Goal: Navigation & Orientation: Go to known website

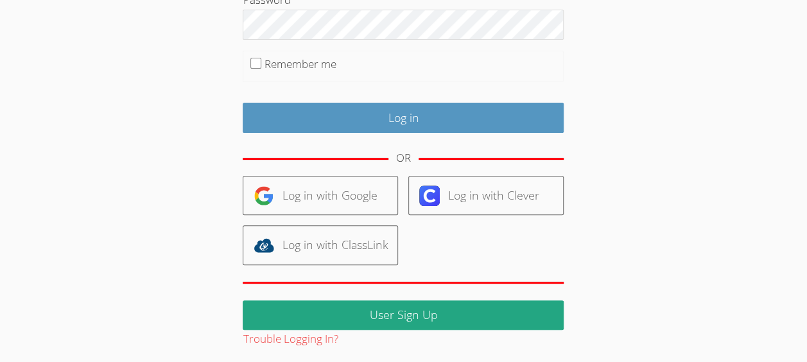
scroll to position [152, 0]
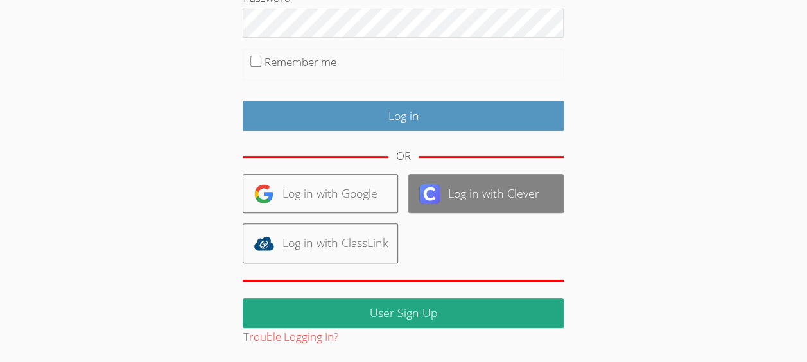
click at [474, 198] on link "Log in with Clever" at bounding box center [486, 193] width 155 height 39
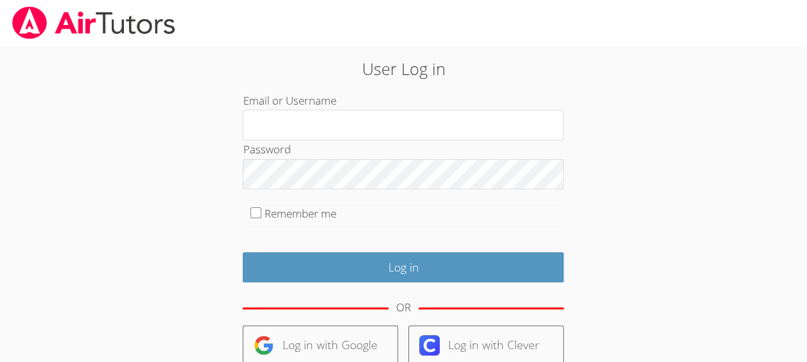
scroll to position [152, 0]
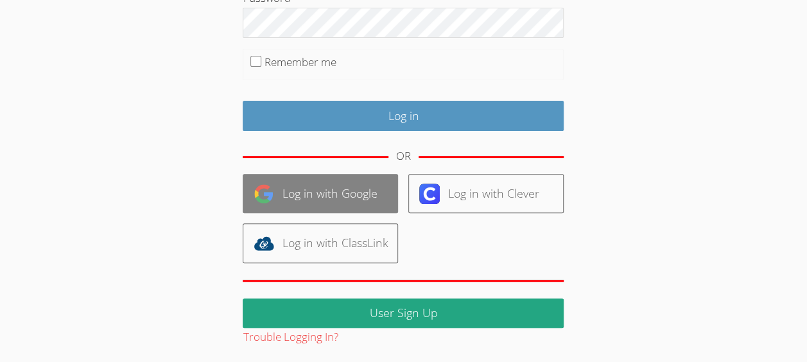
click at [311, 198] on link "Log in with Google" at bounding box center [320, 193] width 155 height 39
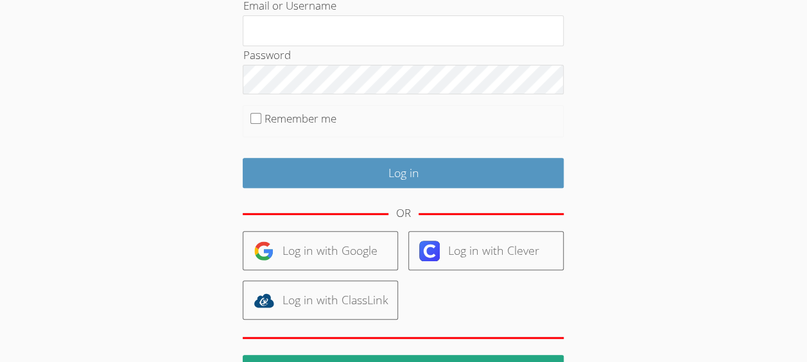
scroll to position [157, 0]
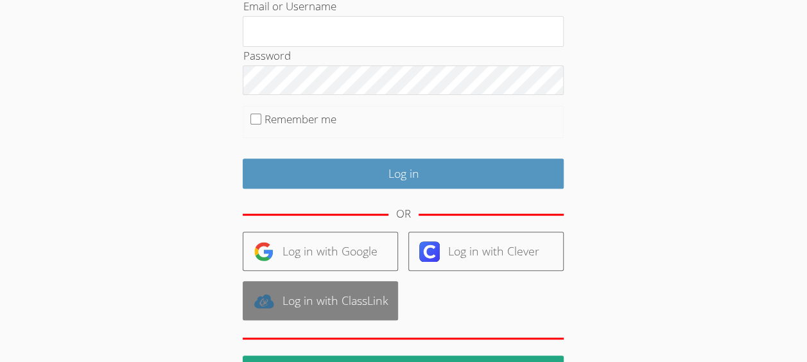
click at [322, 294] on link "Log in with ClassLink" at bounding box center [320, 300] width 155 height 39
